Goal: Task Accomplishment & Management: Manage account settings

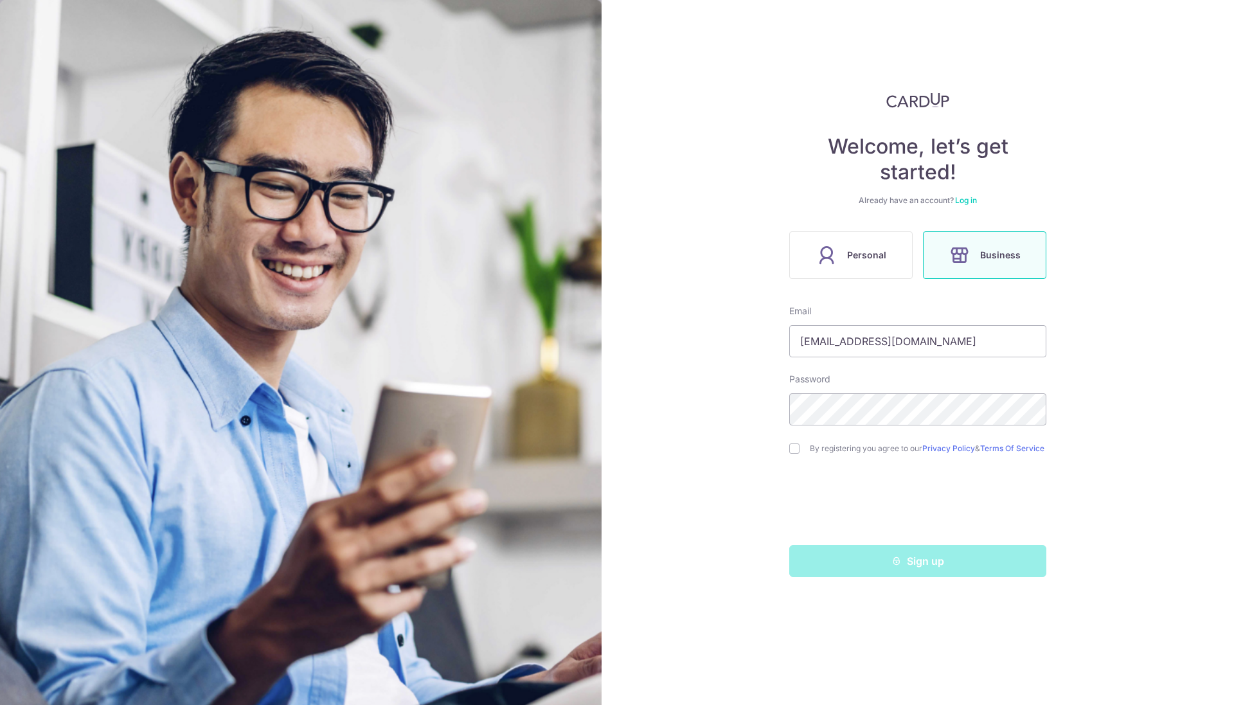
type input "[EMAIL_ADDRESS][DOMAIN_NAME]"
click at [796, 456] on div "By registering you agree to our Privacy Policy & Terms Of Service" at bounding box center [917, 448] width 257 height 15
click at [795, 449] on input "checkbox" at bounding box center [794, 449] width 10 height 10
checkbox input "true"
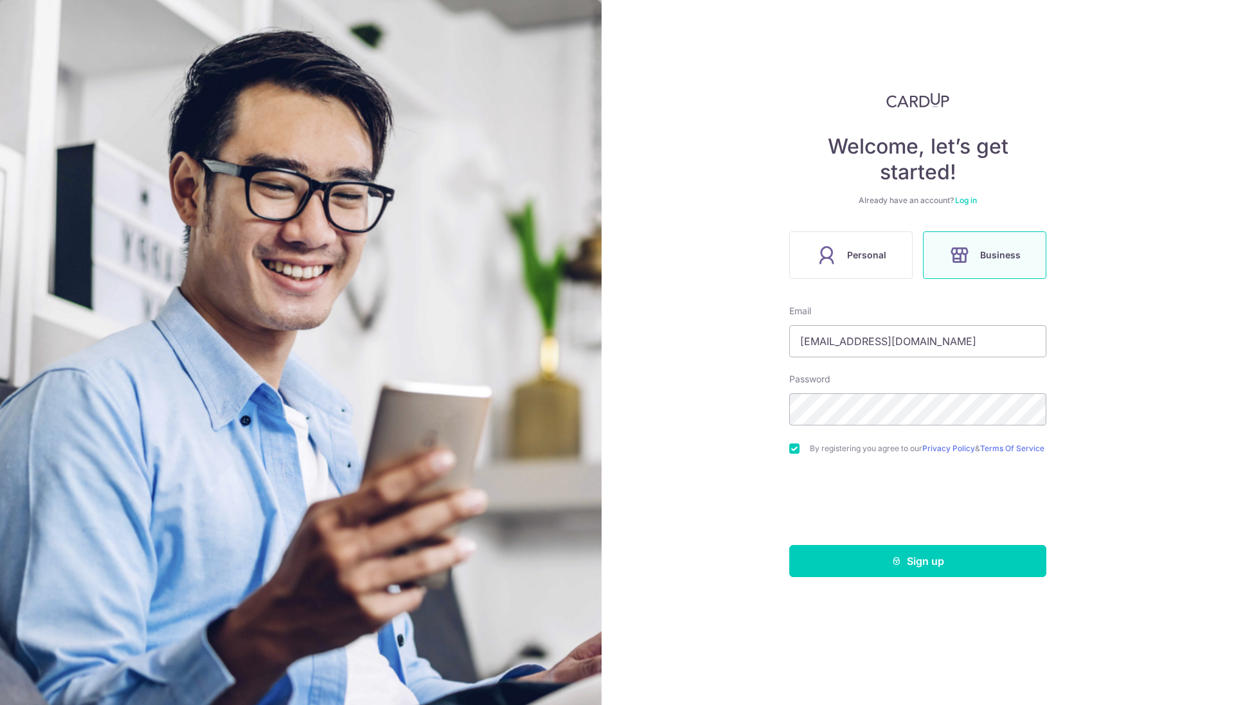
click at [863, 575] on button "Sign up" at bounding box center [917, 561] width 257 height 32
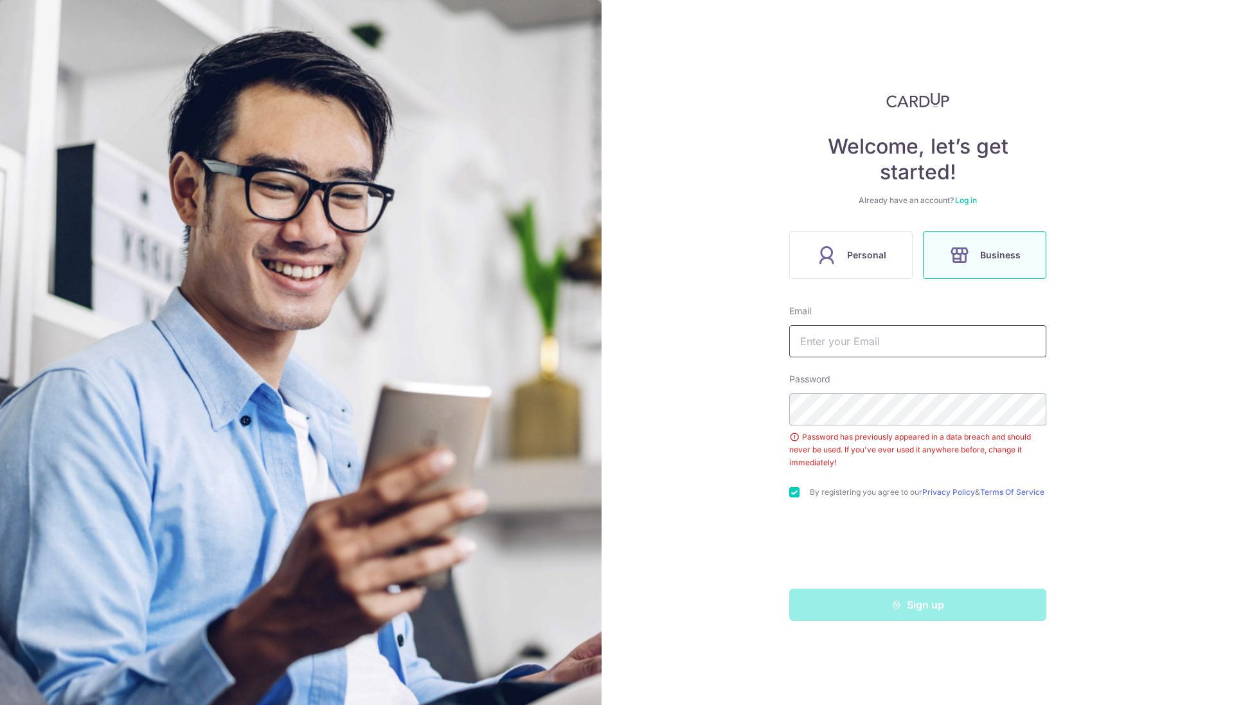
click at [837, 345] on input "text" at bounding box center [917, 341] width 257 height 32
type input "[EMAIL_ADDRESS][DOMAIN_NAME]"
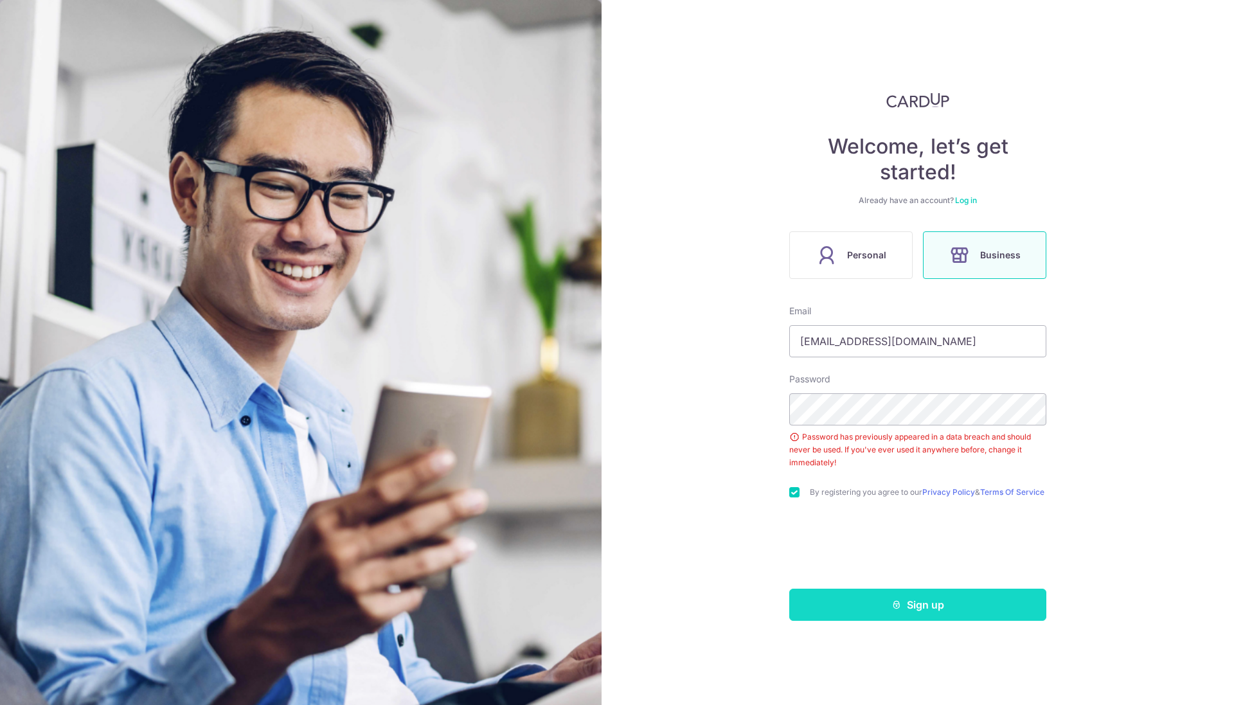
click at [835, 606] on button "Sign up" at bounding box center [917, 605] width 257 height 32
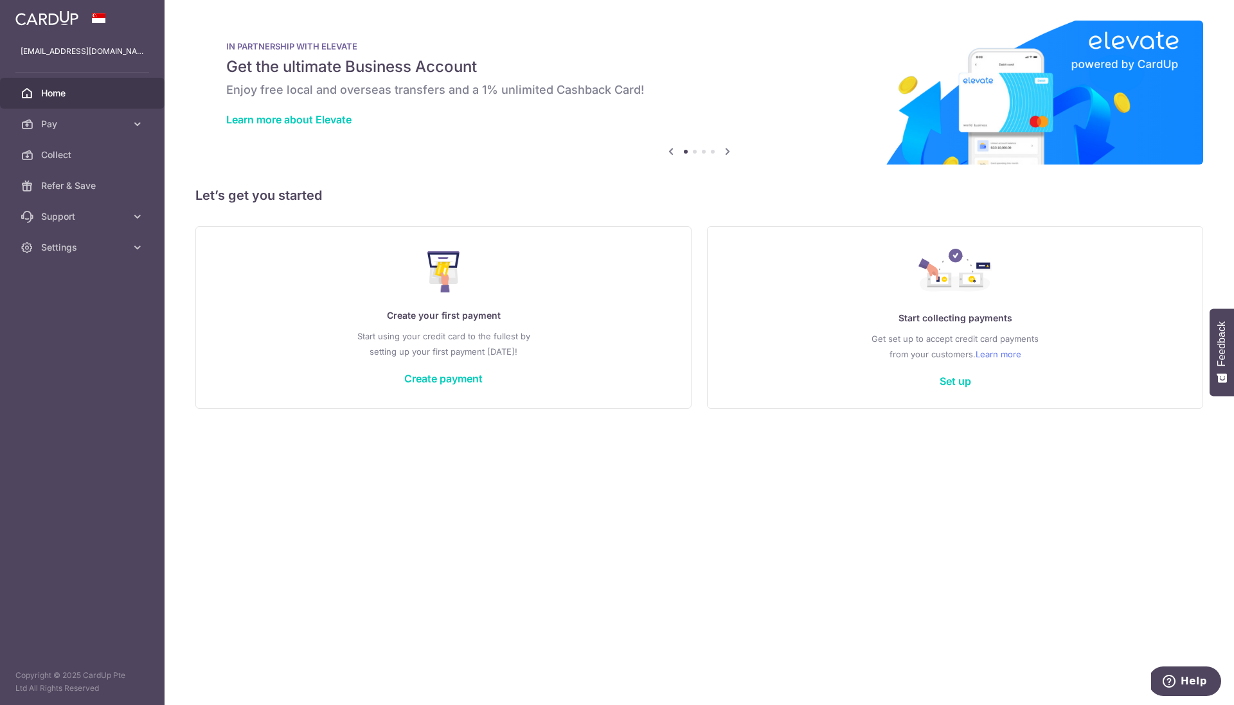
click at [96, 16] on span at bounding box center [98, 18] width 15 height 10
click at [95, 23] on span at bounding box center [98, 18] width 15 height 10
click at [130, 123] on link "Pay" at bounding box center [82, 124] width 165 height 31
click at [310, 473] on div "× Pause Schedule Pause all future payments in this series Pause just this one p…" at bounding box center [700, 352] width 1070 height 705
click at [69, 149] on span "Payments" at bounding box center [83, 154] width 85 height 13
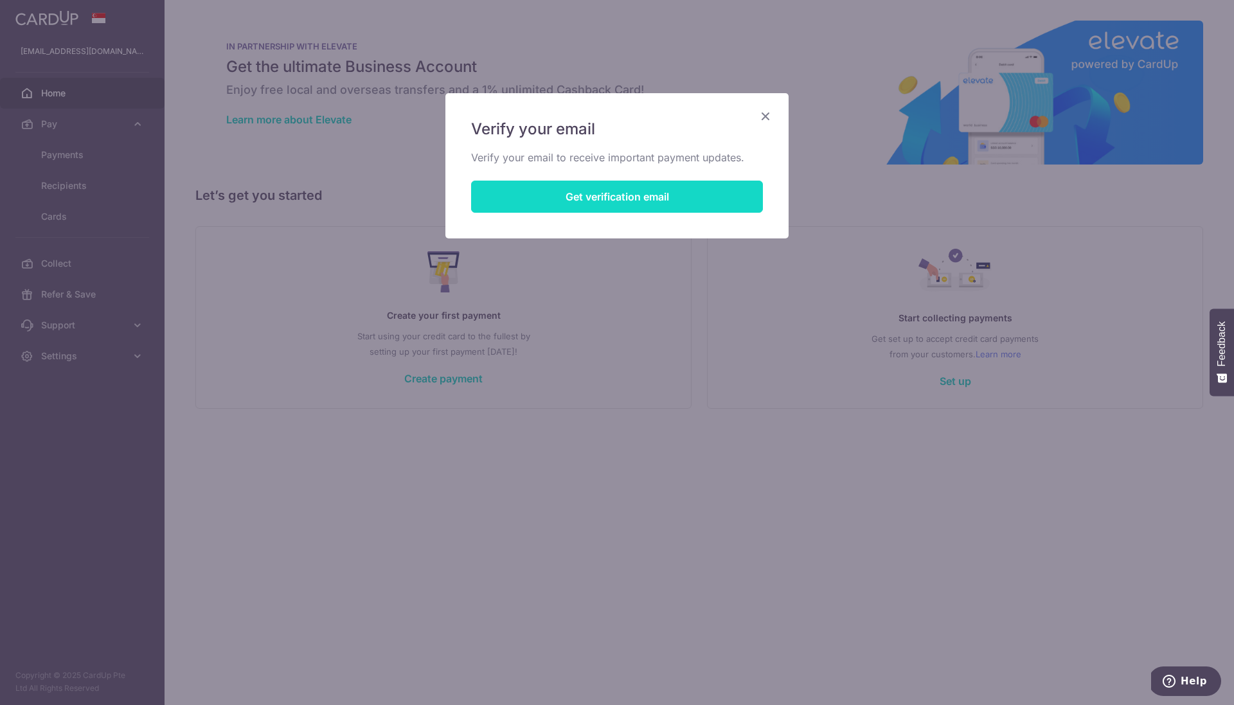
click at [573, 192] on button "Get verification email" at bounding box center [617, 197] width 292 height 32
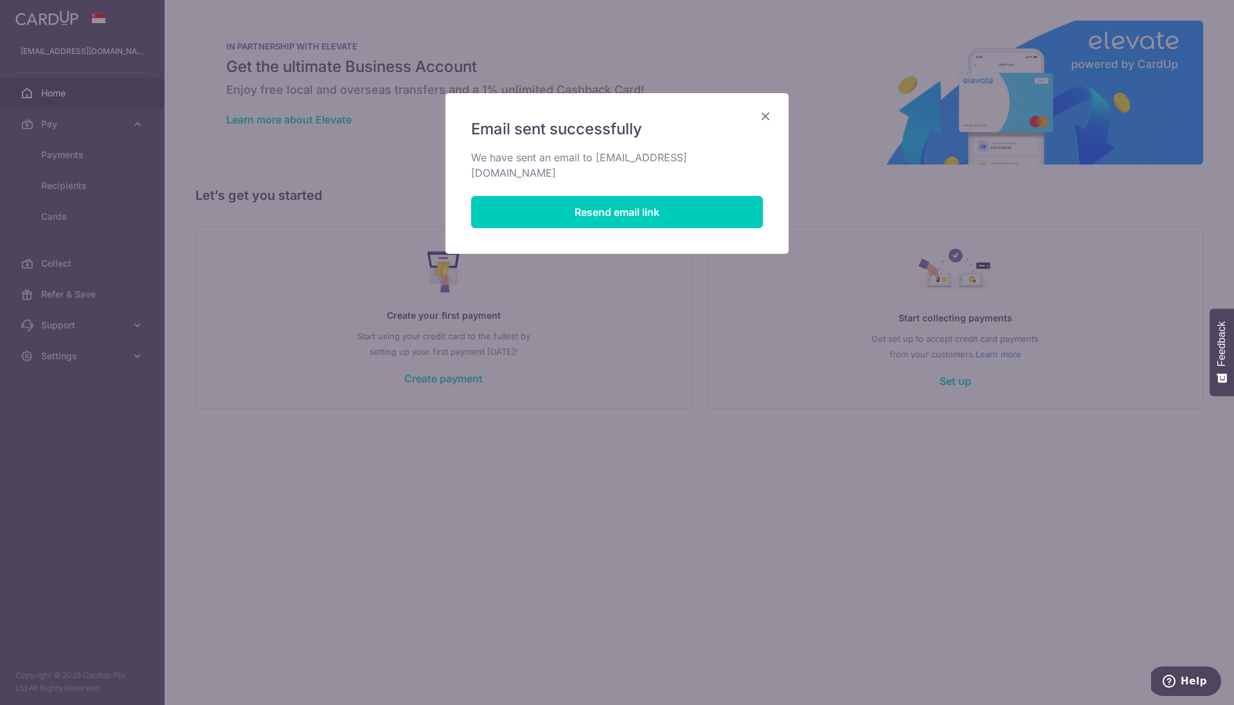
click at [766, 118] on icon "Close" at bounding box center [765, 116] width 15 height 16
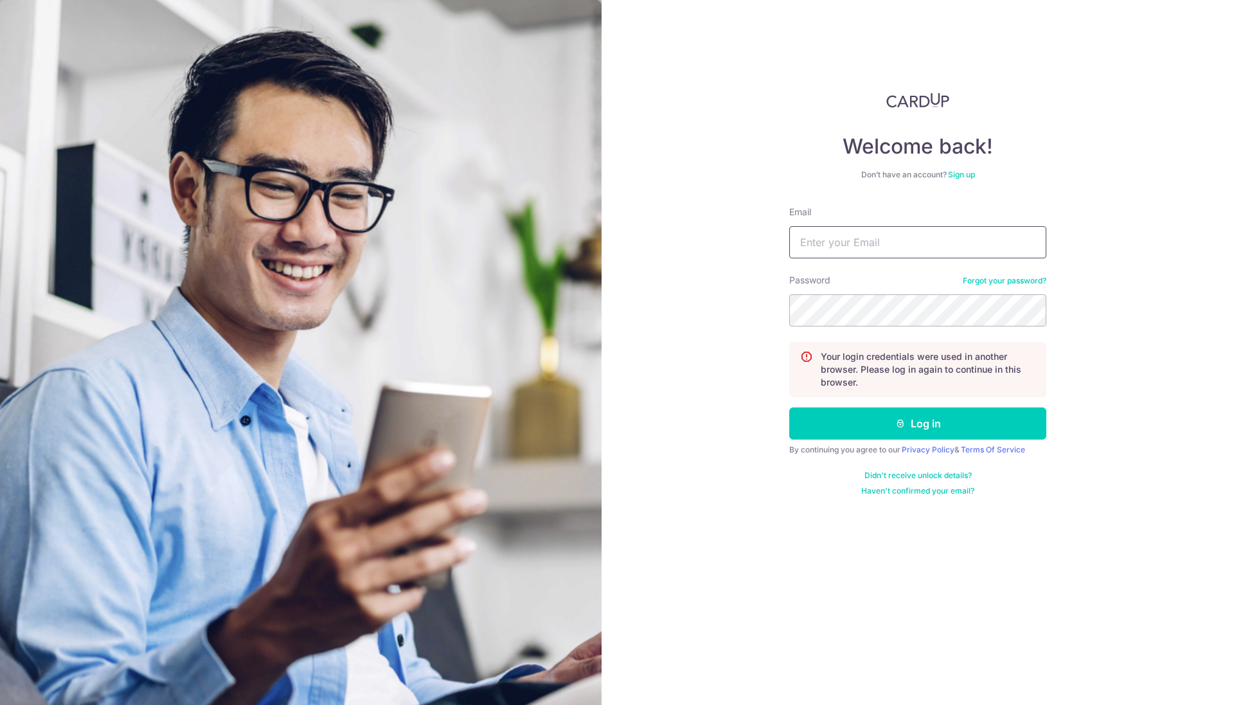
type input "[EMAIL_ADDRESS][DOMAIN_NAME]"
click at [832, 428] on button "Log in" at bounding box center [917, 424] width 257 height 32
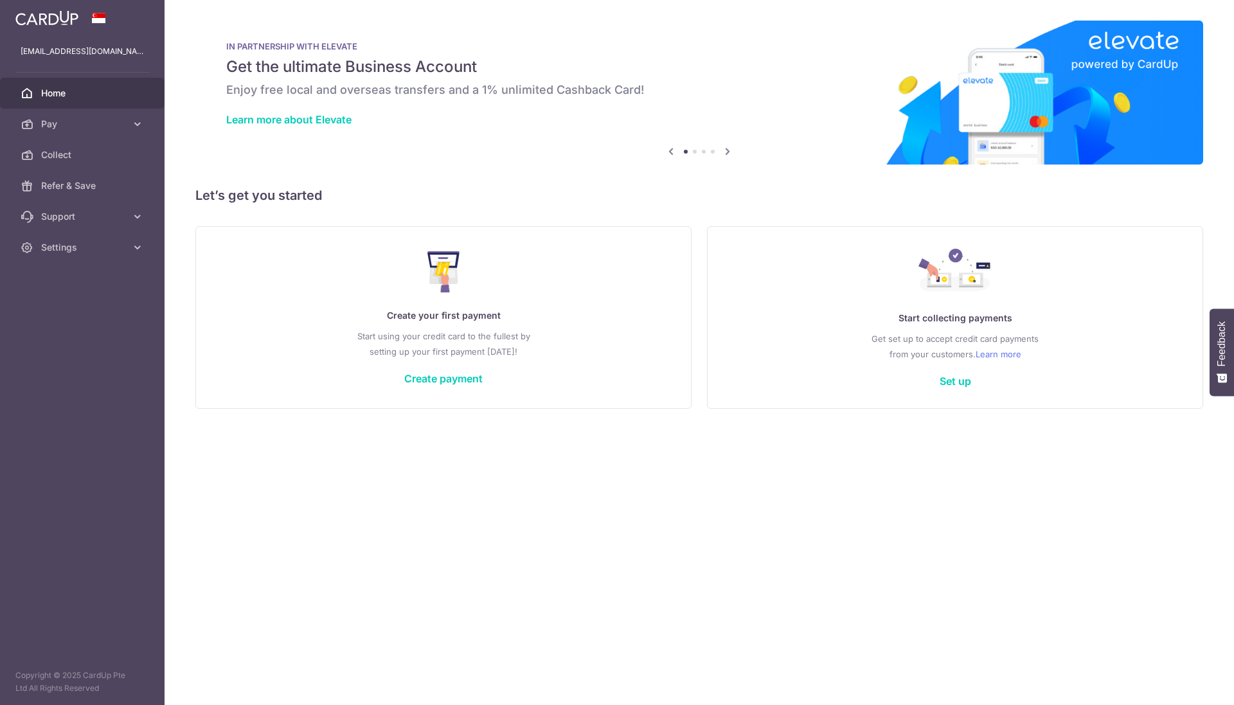
click at [269, 176] on div "× Pause Schedule Pause all future payments in this series Pause just this one p…" at bounding box center [700, 352] width 1070 height 705
click at [690, 421] on div "× Pause Schedule Pause all future payments in this series Pause just this one p…" at bounding box center [700, 352] width 1070 height 705
click at [432, 381] on link "Create payment" at bounding box center [443, 378] width 78 height 13
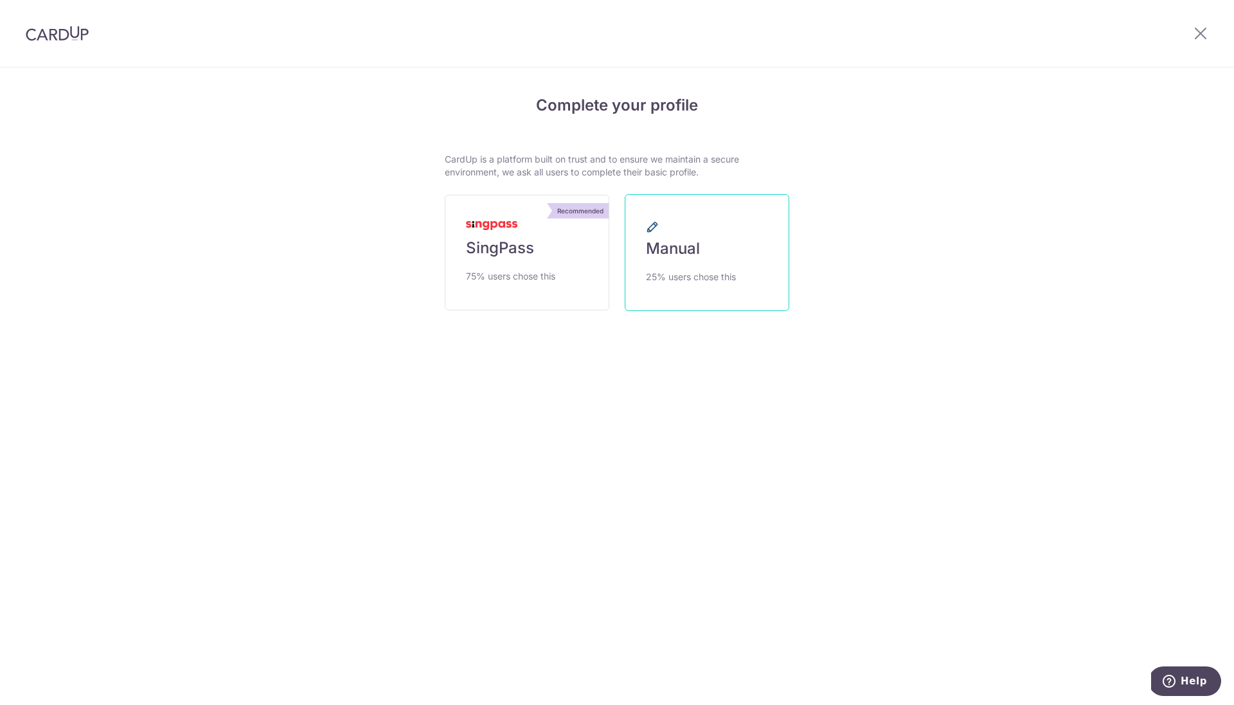
click at [712, 257] on link "Manual 25% users chose this" at bounding box center [707, 252] width 165 height 117
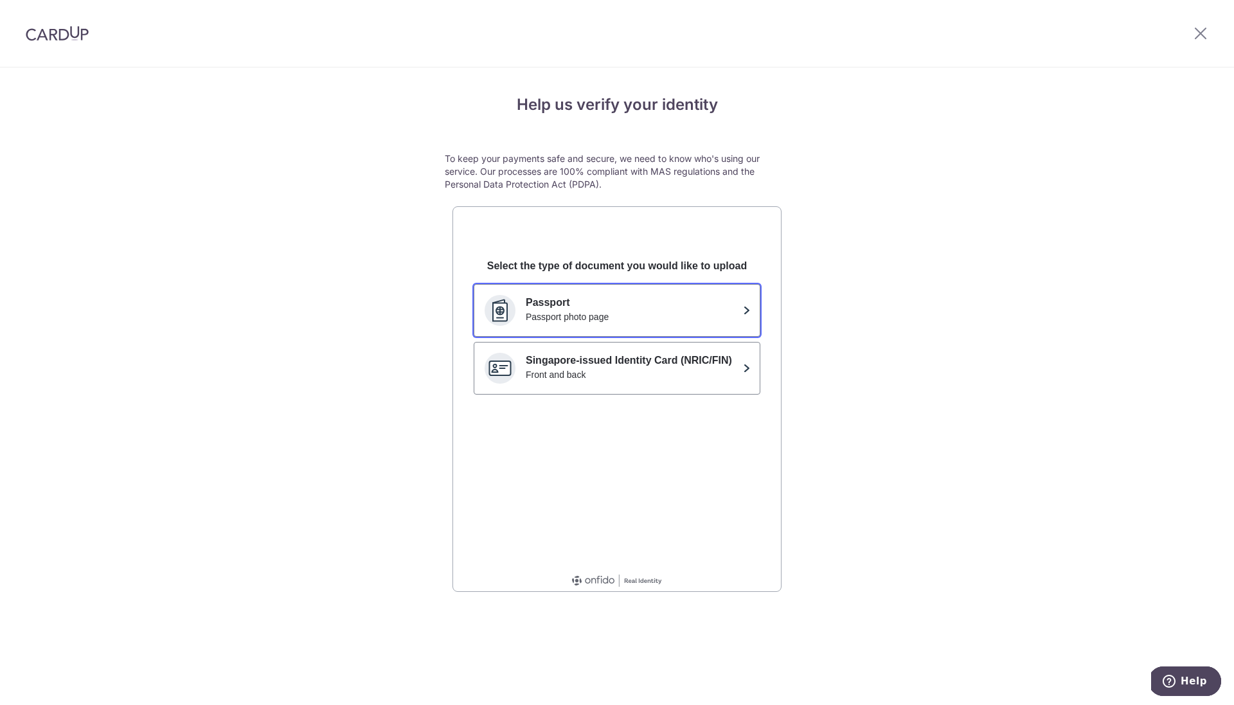
click at [716, 303] on p "Passport" at bounding box center [632, 302] width 212 height 15
click at [64, 36] on img at bounding box center [57, 33] width 63 height 15
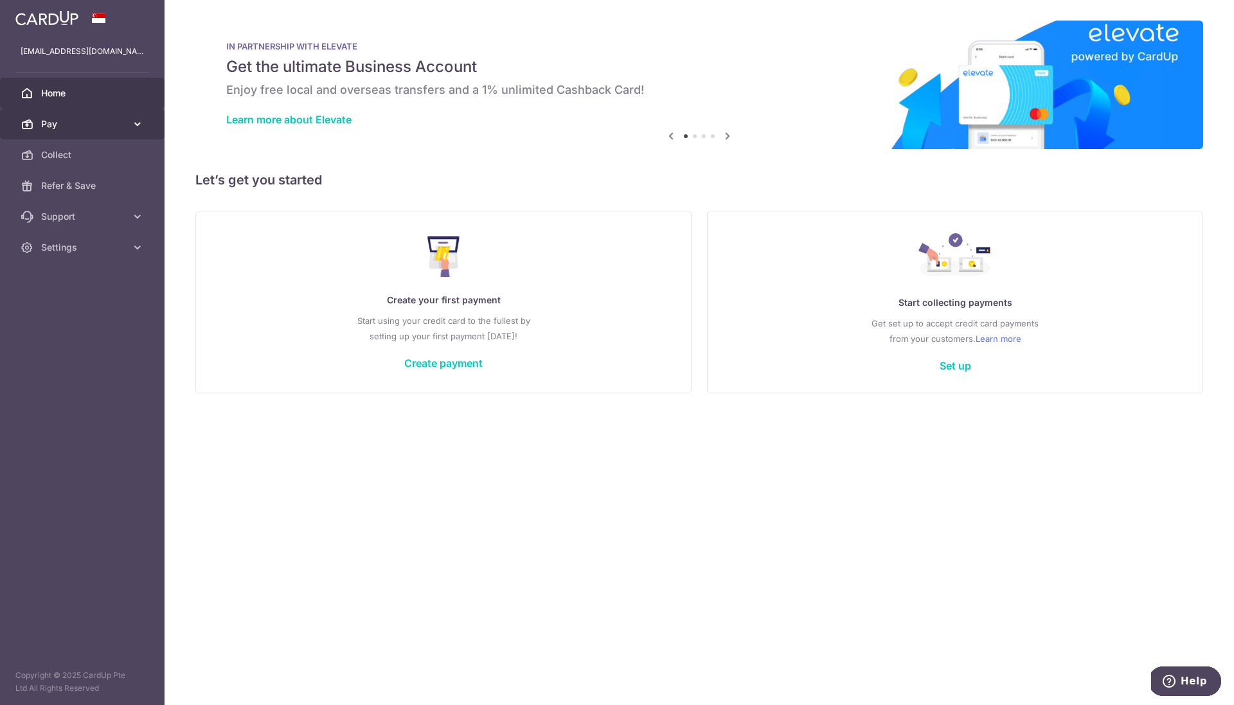
click at [122, 126] on span "Pay" at bounding box center [83, 124] width 85 height 13
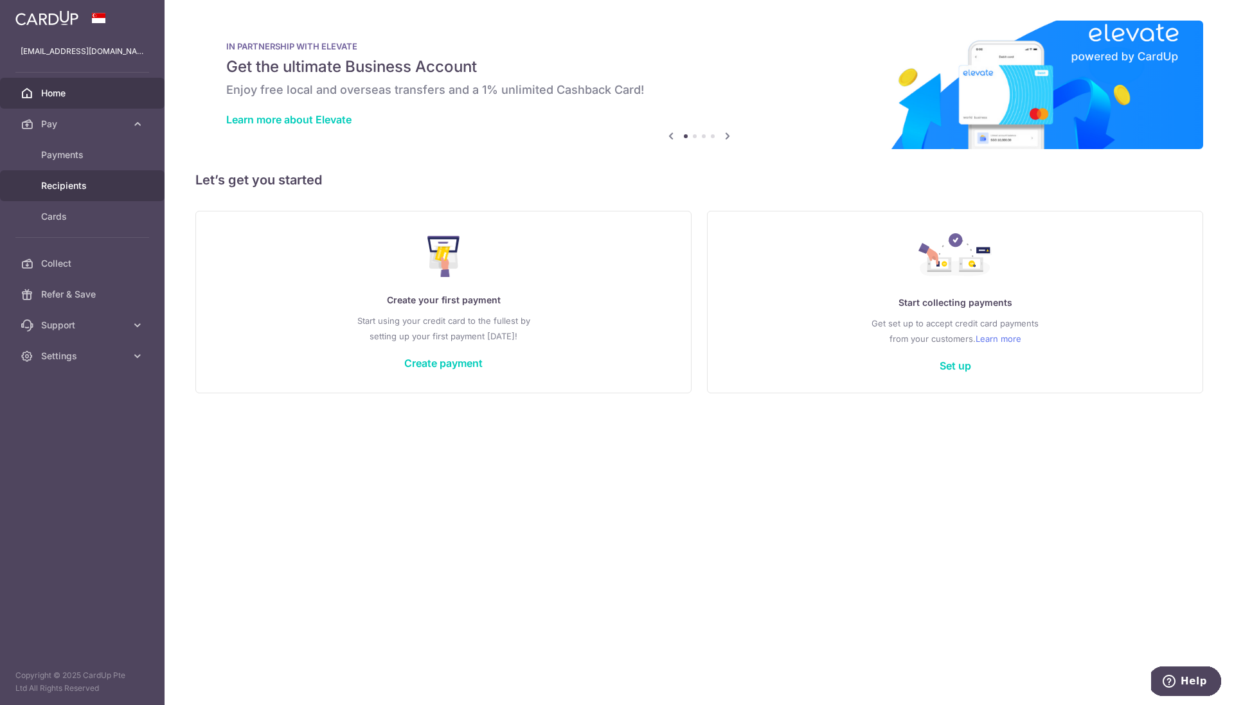
click at [74, 192] on span "Recipients" at bounding box center [83, 185] width 85 height 13
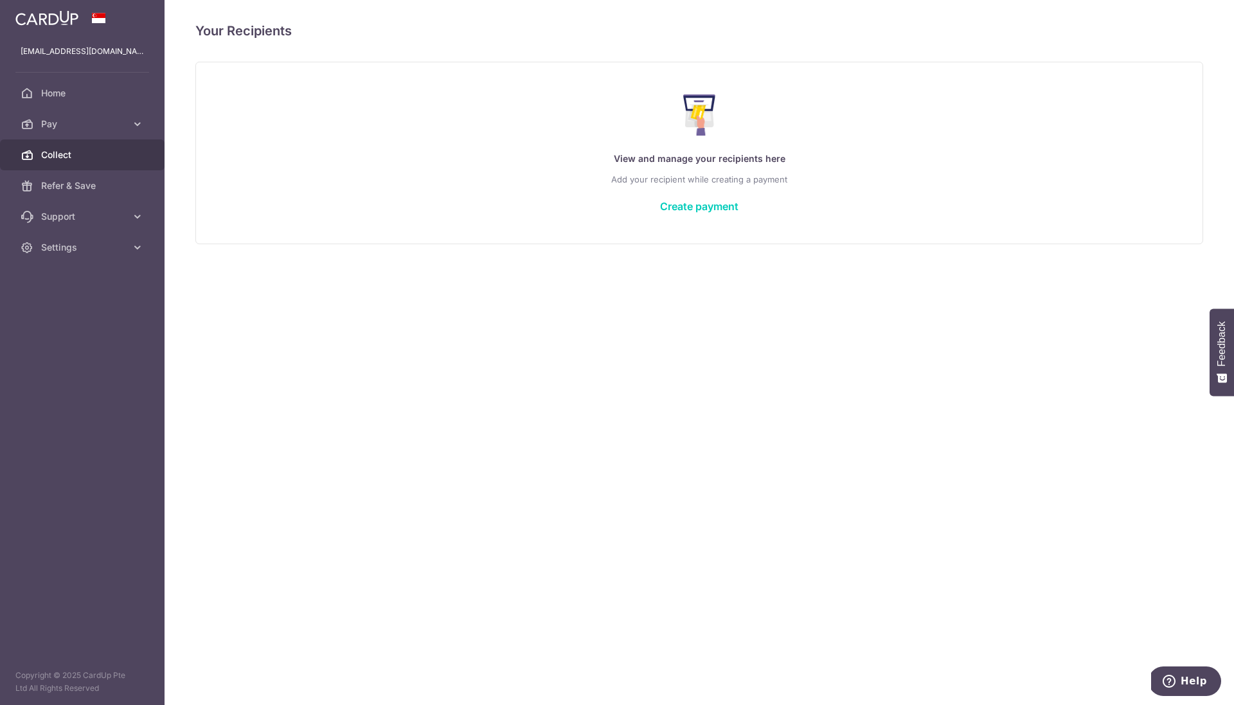
click at [68, 161] on link "Collect" at bounding box center [82, 154] width 165 height 31
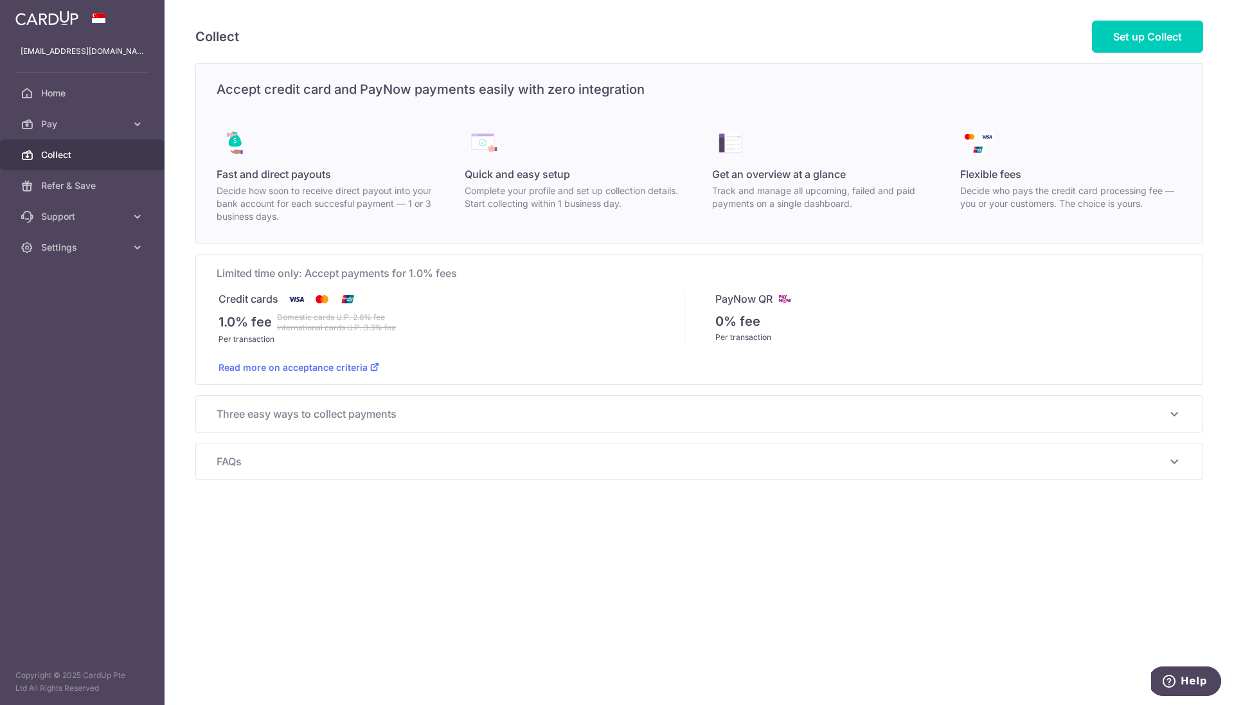
click at [1027, 97] on h5 "Accept credit card and PayNow payments easily with zero integration" at bounding box center [699, 89] width 1007 height 21
click at [993, 172] on span "Flexible fees" at bounding box center [990, 173] width 61 height 15
click at [751, 168] on span "Get an overview at a glance" at bounding box center [779, 173] width 134 height 15
click at [1137, 42] on span "Set up Collect" at bounding box center [1147, 36] width 69 height 13
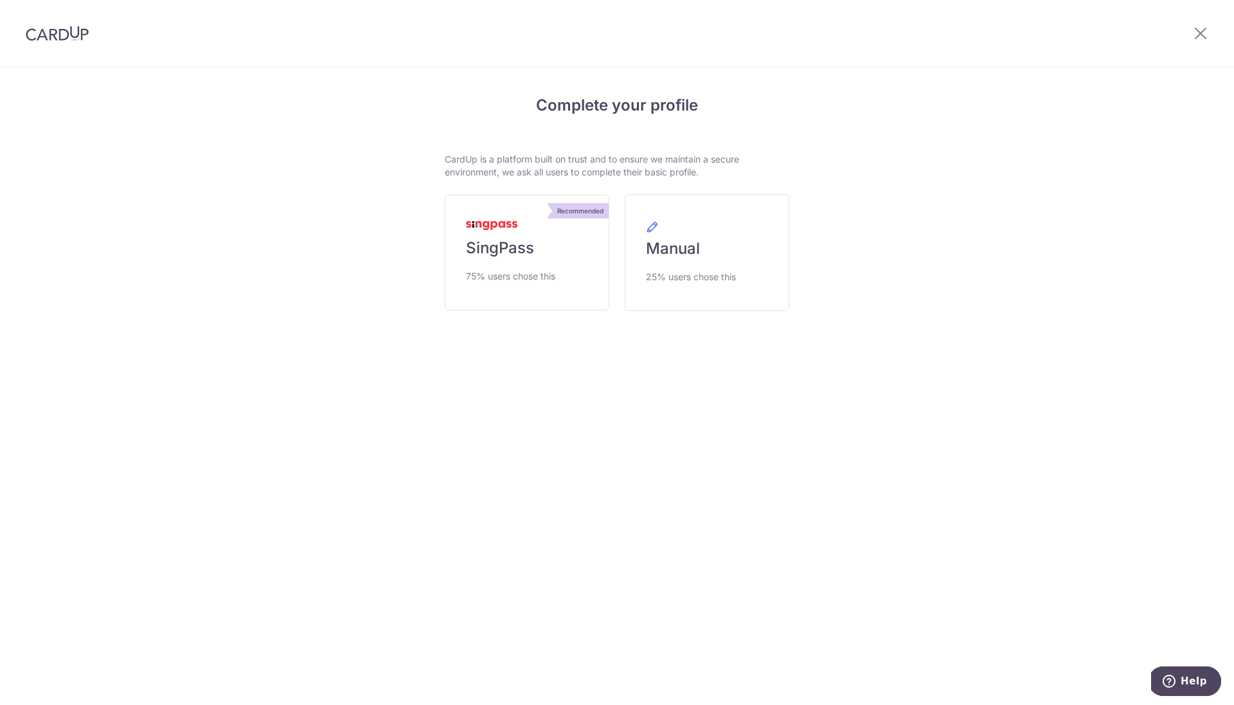
click at [45, 33] on img at bounding box center [57, 33] width 63 height 15
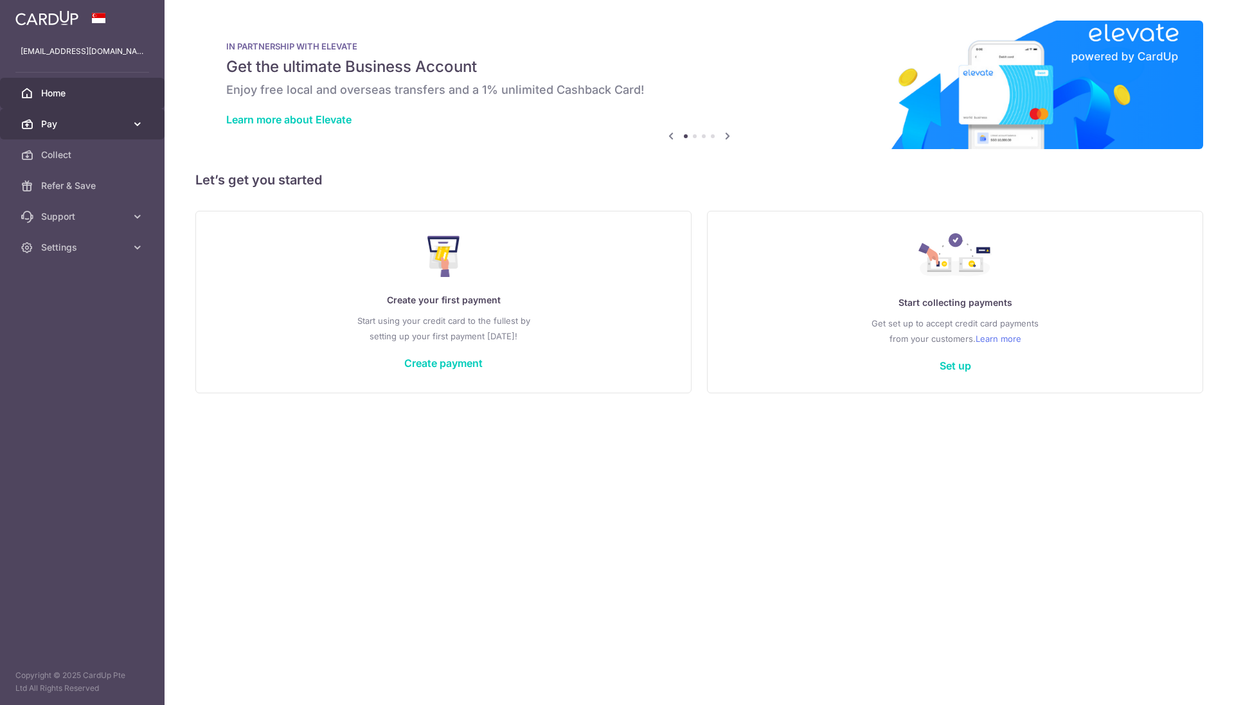
click at [94, 124] on span "Pay" at bounding box center [83, 124] width 85 height 13
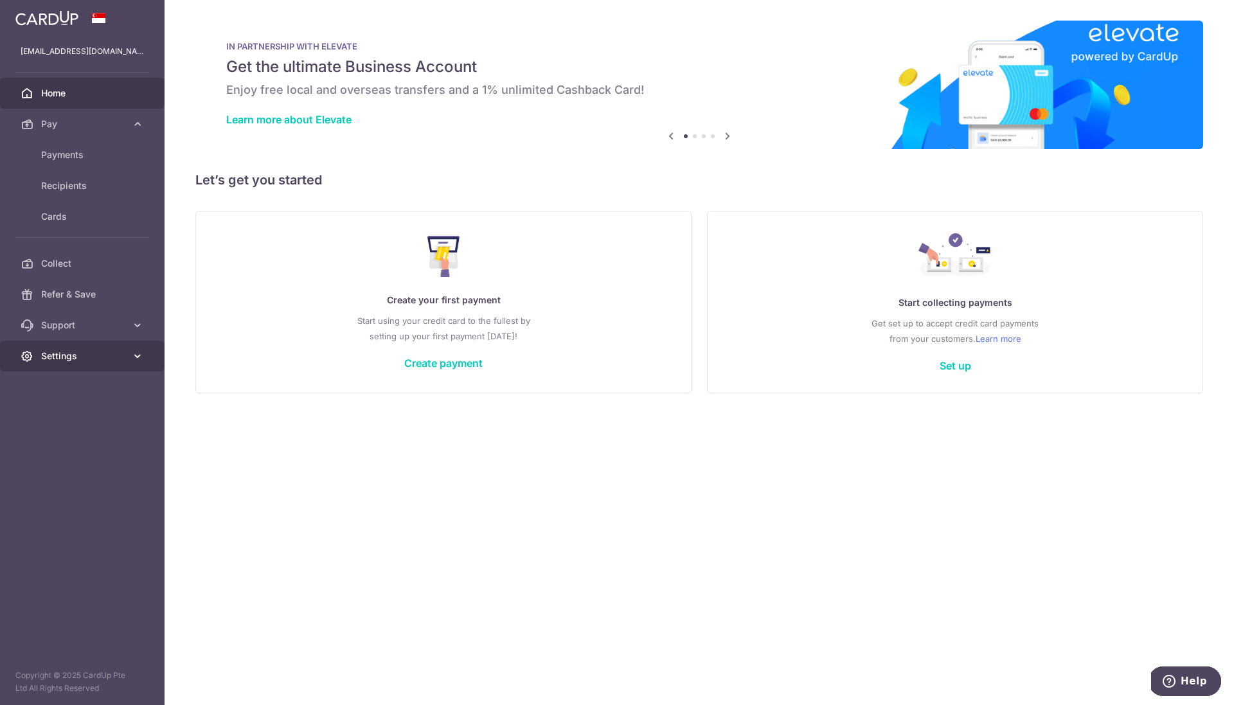
click at [87, 359] on span "Settings" at bounding box center [83, 356] width 85 height 13
click at [73, 384] on span "Account" at bounding box center [83, 387] width 85 height 13
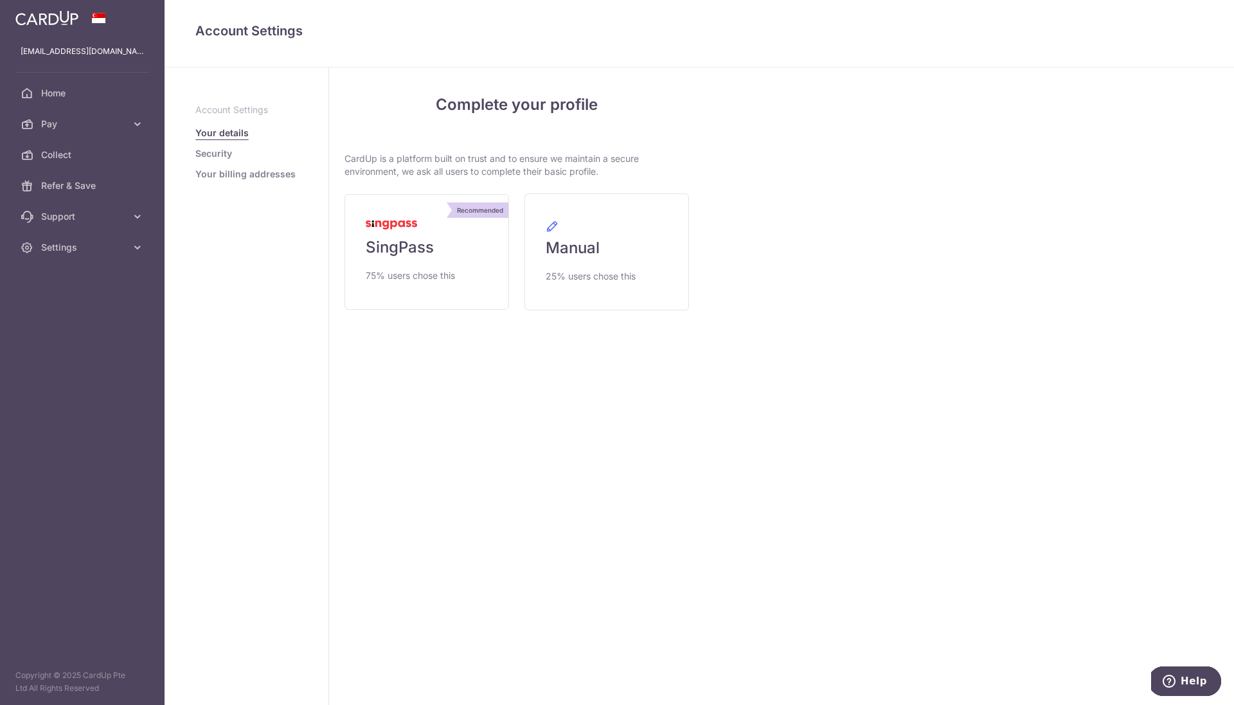
click at [218, 154] on link "Security" at bounding box center [213, 153] width 37 height 13
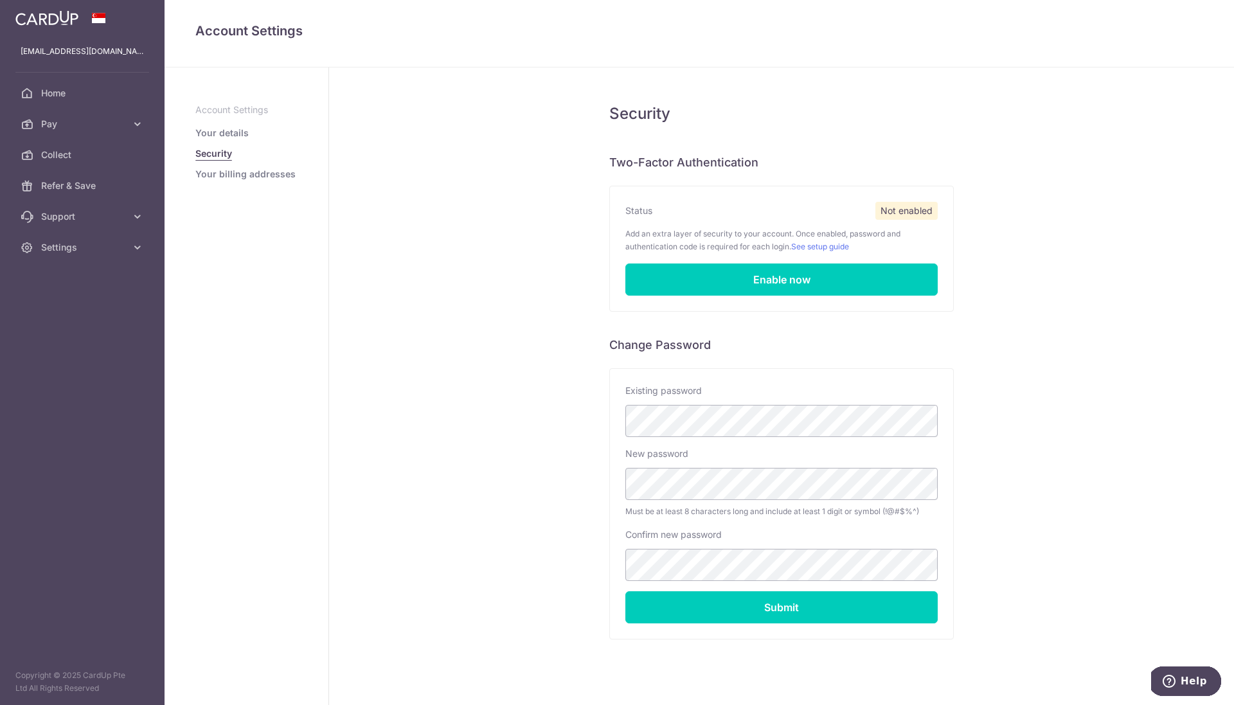
click at [354, 526] on div "Security Two-Factor Authentication Status Not enabled Add an extra layer of sec…" at bounding box center [781, 396] width 905 height 658
click at [43, 94] on span "Home" at bounding box center [83, 93] width 85 height 13
